Goal: Task Accomplishment & Management: Manage account settings

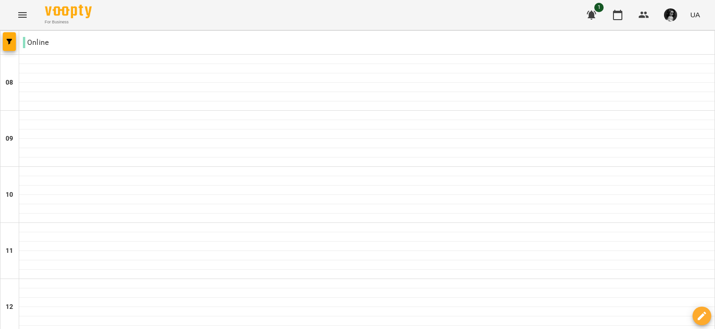
scroll to position [468, 0]
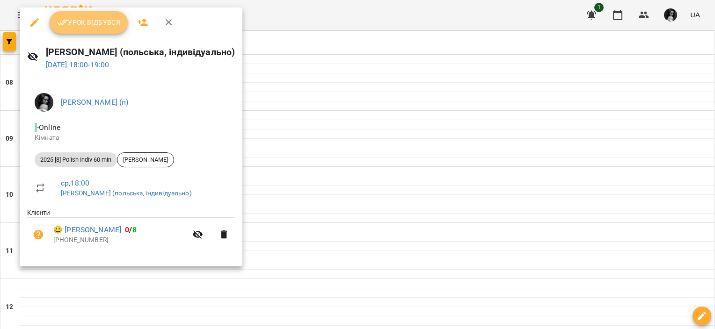
click at [99, 28] on span "Урок відбувся" at bounding box center [89, 22] width 64 height 11
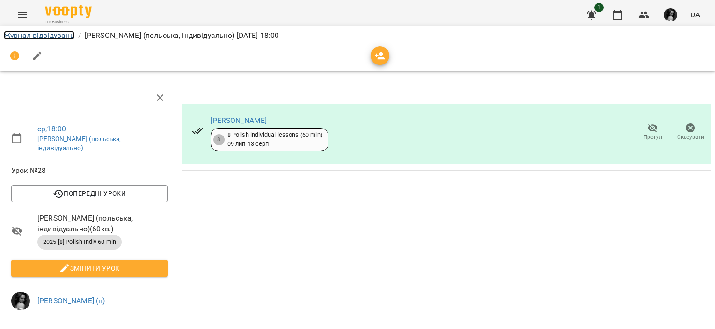
click at [41, 36] on link "Журнал відвідувань" at bounding box center [39, 35] width 71 height 9
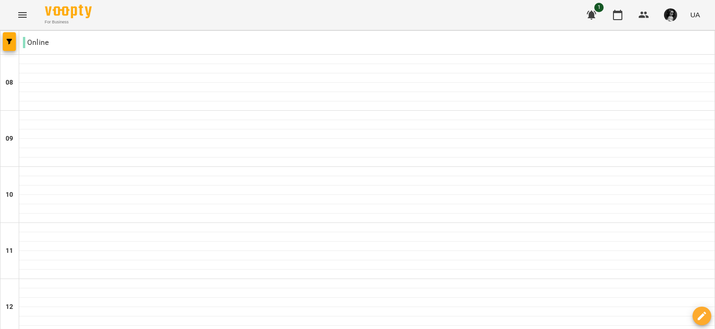
scroll to position [608, 0]
